Goal: Task Accomplishment & Management: Manage account settings

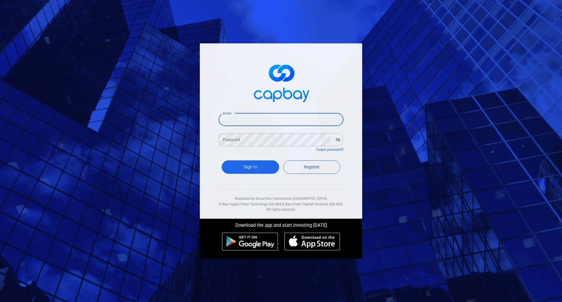
click at [307, 121] on input "Email" at bounding box center [281, 119] width 125 height 13
type input "[EMAIL_ADDRESS][DOMAIN_NAME]"
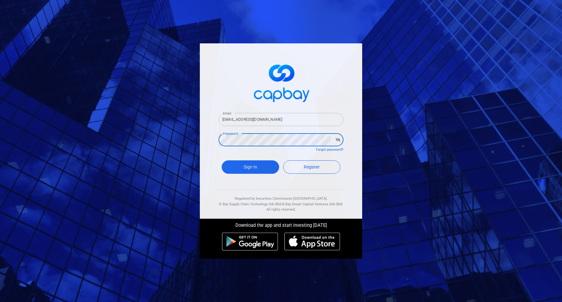
click at [222, 161] on button "Sign In" at bounding box center [250, 167] width 57 height 13
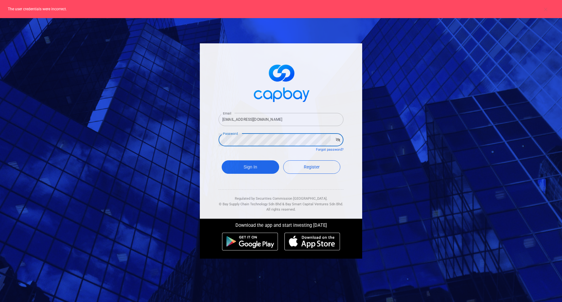
click at [195, 138] on div "Email [EMAIL_ADDRESS][DOMAIN_NAME] Email Password Password Forgot password? Sig…" at bounding box center [281, 151] width 562 height 302
click at [222, 161] on button "Sign In" at bounding box center [250, 167] width 57 height 13
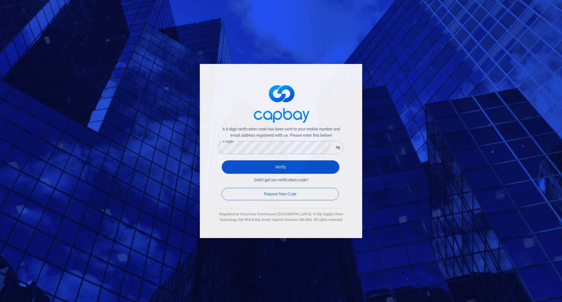
click at [267, 167] on button "Verify" at bounding box center [281, 167] width 118 height 13
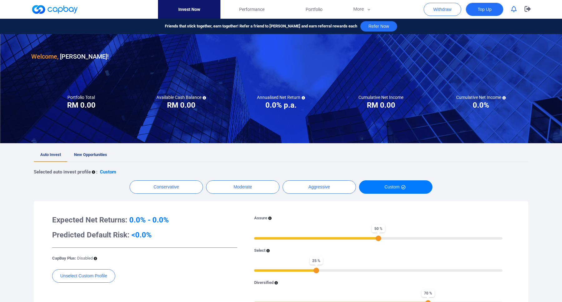
click at [483, 12] on button "Top Up" at bounding box center [484, 9] width 37 height 13
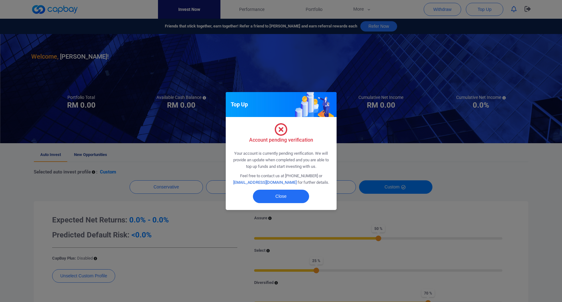
click at [255, 184] on link "[EMAIL_ADDRESS][DOMAIN_NAME]" at bounding box center [264, 182] width 63 height 5
drag, startPoint x: 285, startPoint y: 184, endPoint x: 243, endPoint y: 182, distance: 41.6
click at [243, 182] on p "Feel free to contact us at [PHONE_NUMBER] or [EMAIL_ADDRESS][DOMAIN_NAME] for f…" at bounding box center [281, 179] width 101 height 13
copy link "[EMAIL_ADDRESS][DOMAIN_NAME]"
click at [299, 201] on button "Close" at bounding box center [281, 196] width 56 height 13
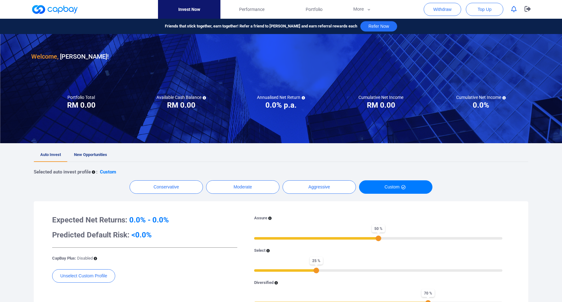
click at [94, 56] on h3 "Welcome, [PERSON_NAME] !" at bounding box center [69, 57] width 77 height 10
click at [369, 12] on icon "button" at bounding box center [369, 10] width 5 height 6
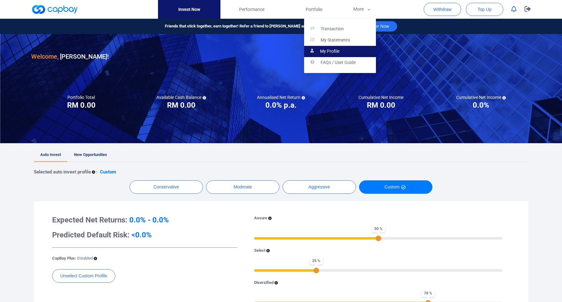
click at [338, 49] on p "My Profile" at bounding box center [329, 52] width 19 height 6
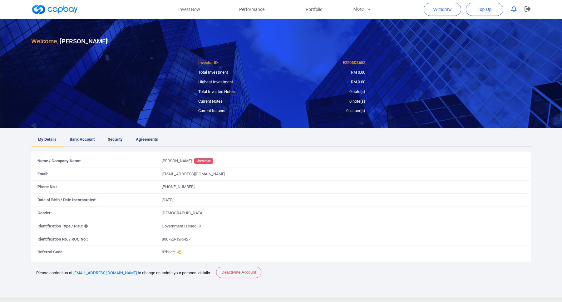
click at [206, 160] on span "Unverified" at bounding box center [203, 161] width 19 height 6
click at [90, 144] on link "Bank Account" at bounding box center [82, 139] width 38 height 13
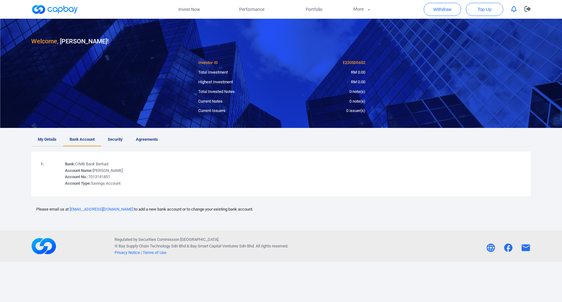
click at [52, 140] on span "My Details" at bounding box center [47, 140] width 19 height 7
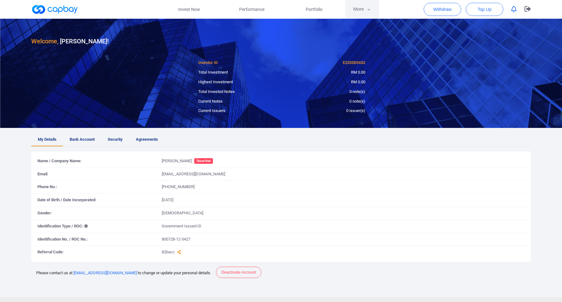
click at [365, 7] on button "More" at bounding box center [362, 9] width 33 height 19
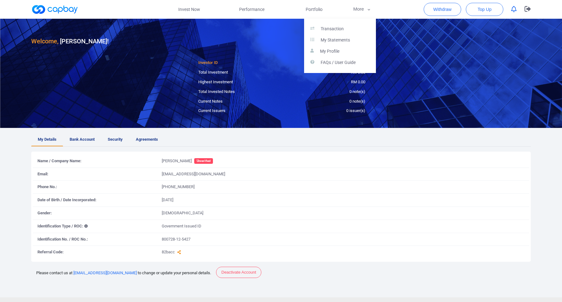
click at [480, 7] on button "button" at bounding box center [281, 151] width 562 height 302
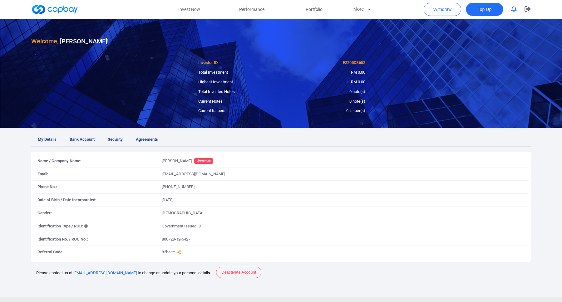
click at [480, 7] on span "Top Up" at bounding box center [485, 9] width 14 height 6
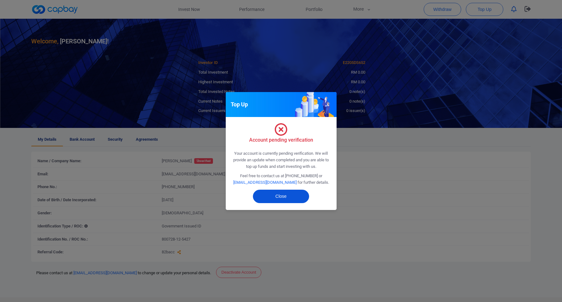
click at [289, 197] on button "Close" at bounding box center [281, 196] width 56 height 13
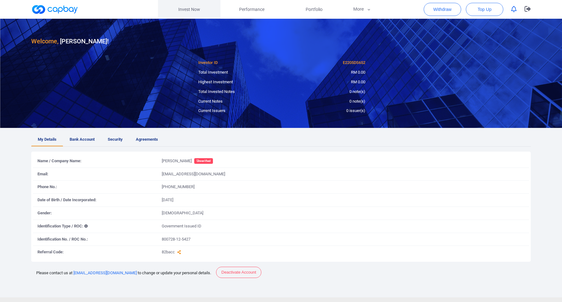
click at [193, 12] on link "Invest Now" at bounding box center [189, 9] width 62 height 19
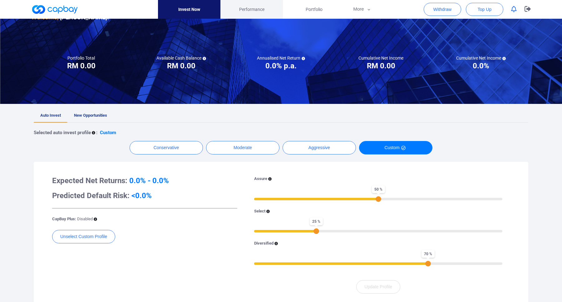
scroll to position [38, 0]
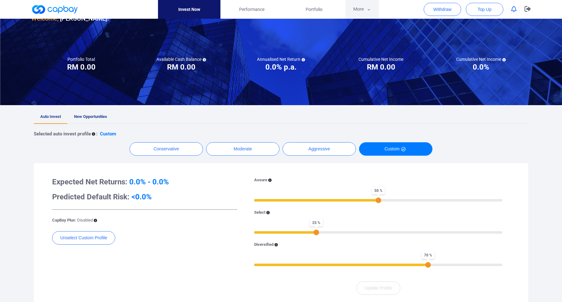
click at [363, 10] on button "More" at bounding box center [362, 9] width 33 height 19
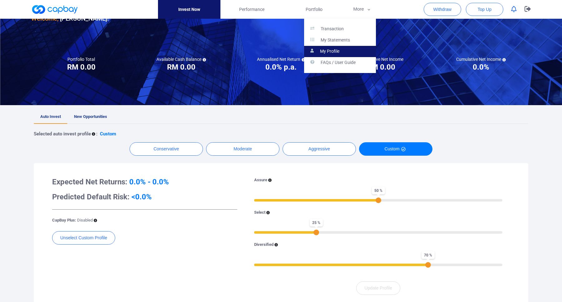
click at [330, 54] on p "My Profile" at bounding box center [329, 52] width 19 height 6
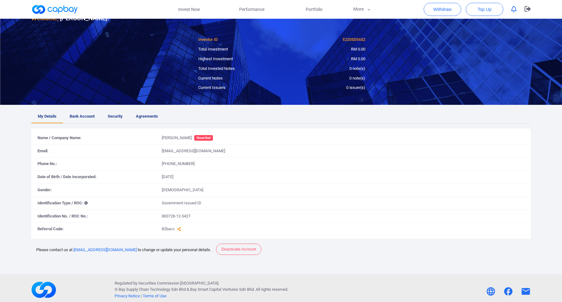
scroll to position [27, 0]
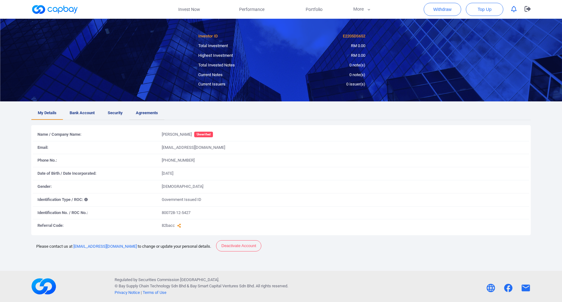
click at [149, 110] on span "Agreements" at bounding box center [147, 113] width 22 height 7
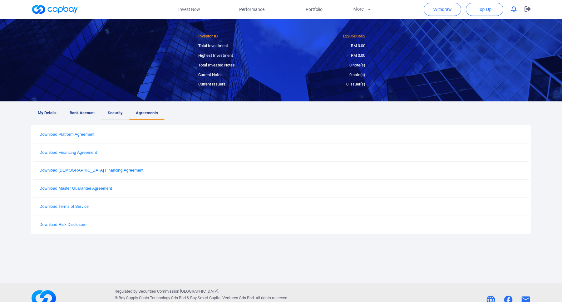
click at [120, 114] on span "Security" at bounding box center [115, 113] width 15 height 7
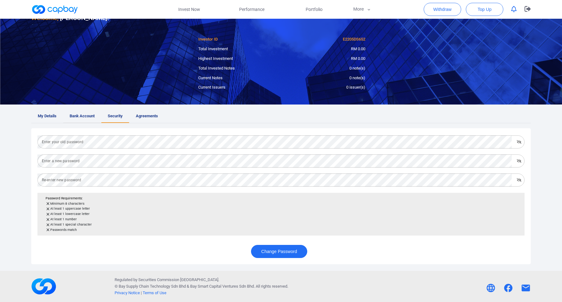
click at [74, 119] on span "Bank Account" at bounding box center [82, 116] width 25 height 7
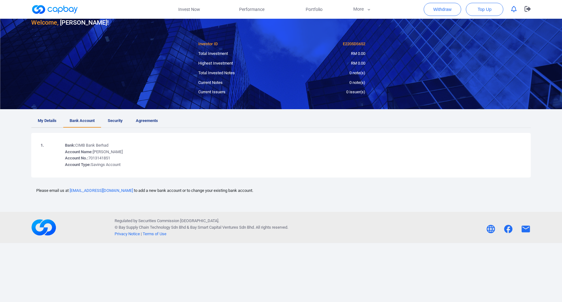
click at [48, 118] on span "My Details" at bounding box center [47, 121] width 19 height 7
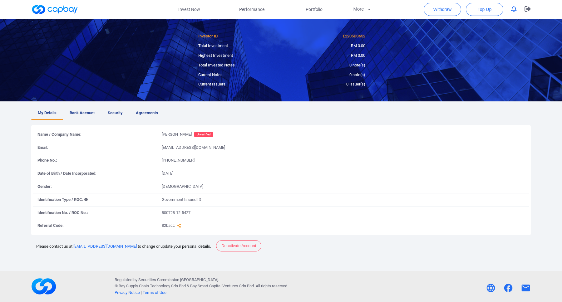
scroll to position [0, 0]
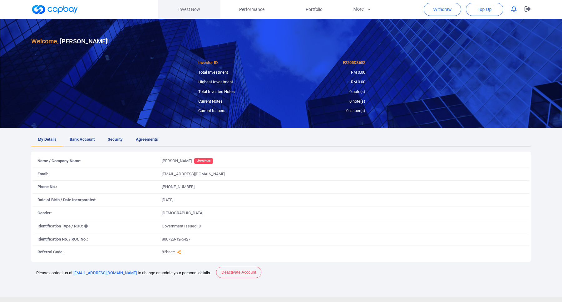
click at [191, 9] on link "Invest Now" at bounding box center [189, 9] width 62 height 19
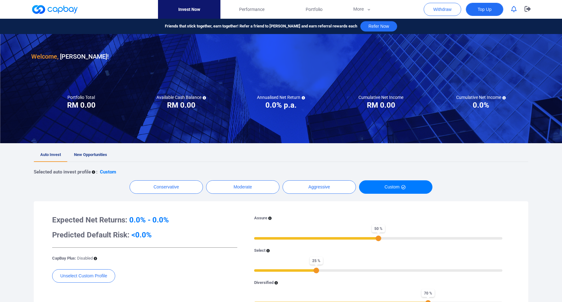
click at [488, 11] on span "Top Up" at bounding box center [485, 9] width 14 height 6
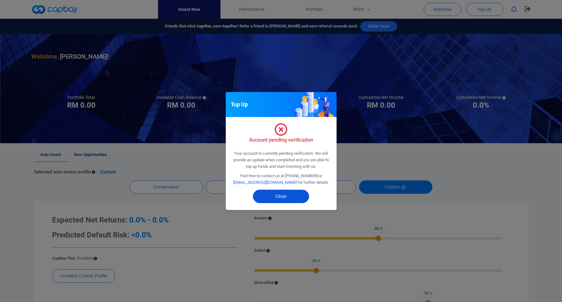
drag, startPoint x: 302, startPoint y: 197, endPoint x: 309, endPoint y: 192, distance: 9.2
click at [302, 197] on button "Close" at bounding box center [281, 196] width 56 height 13
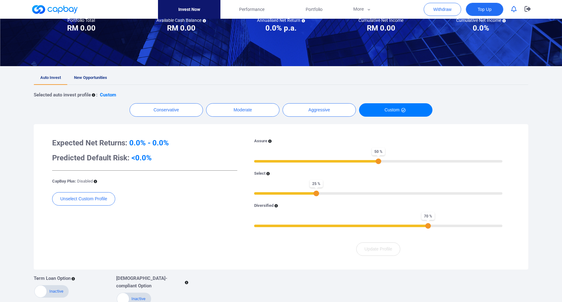
scroll to position [87, 0]
